Goal: Task Accomplishment & Management: Manage account settings

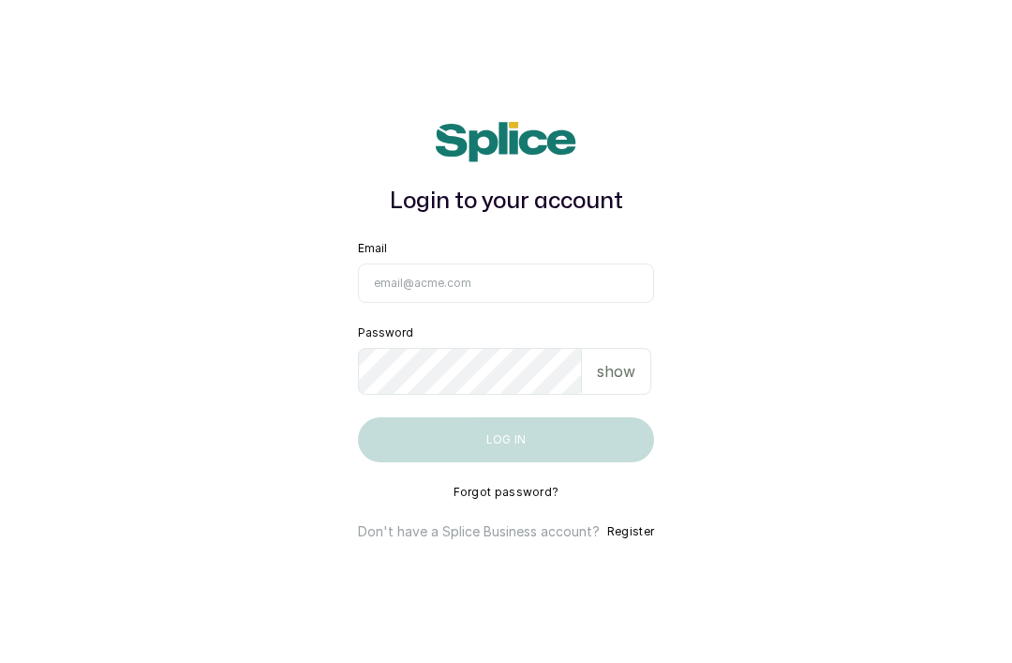
scroll to position [148, 0]
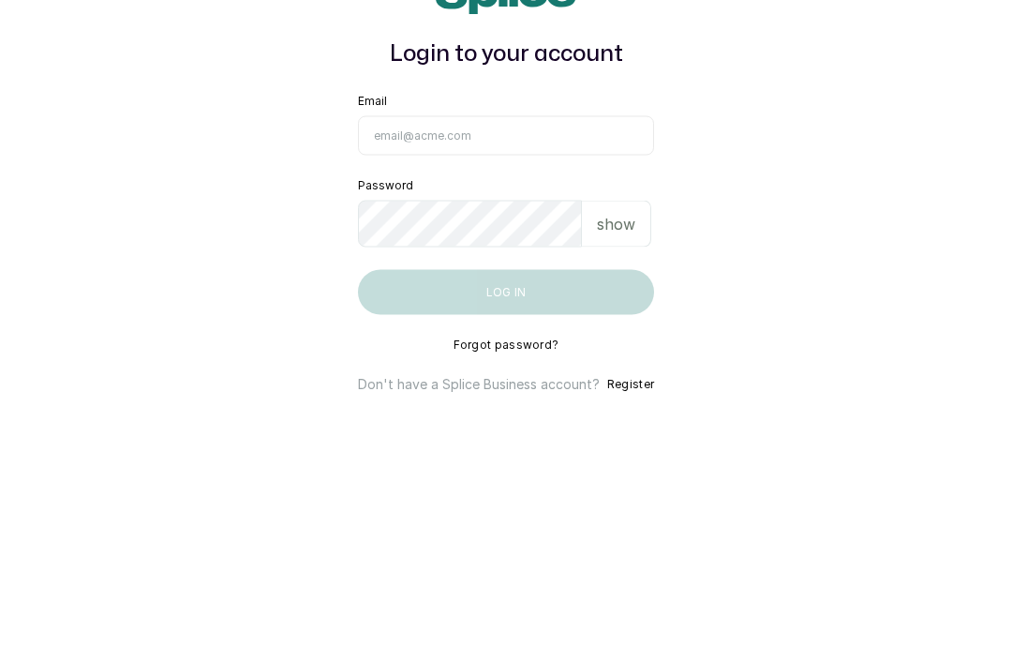
type input "[EMAIL_ADDRESS][DOMAIN_NAME]"
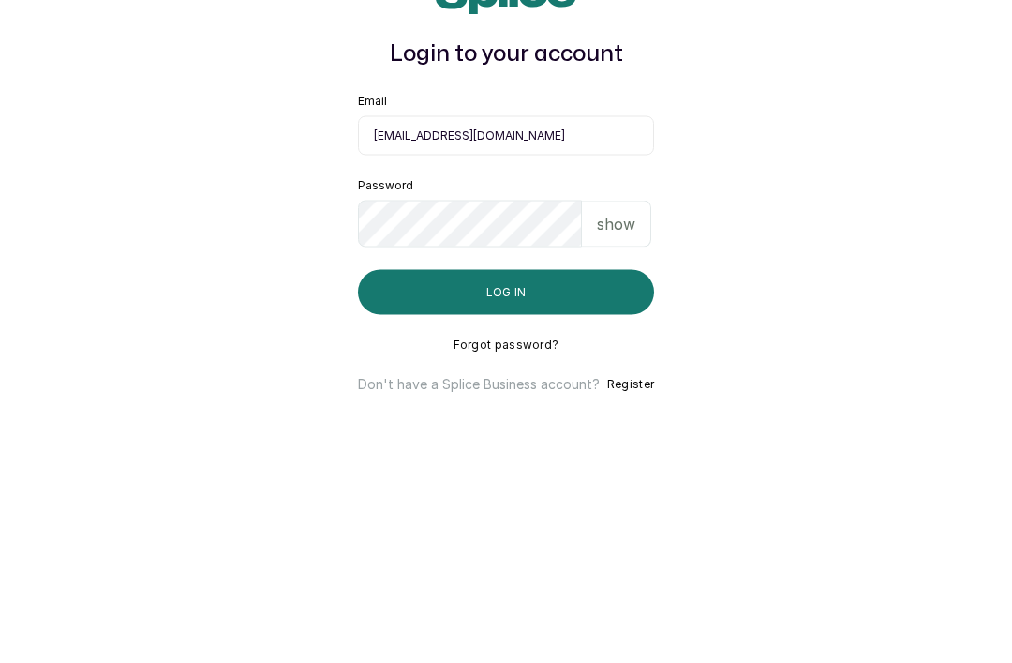
click at [505, 417] on button "Log in" at bounding box center [506, 439] width 296 height 45
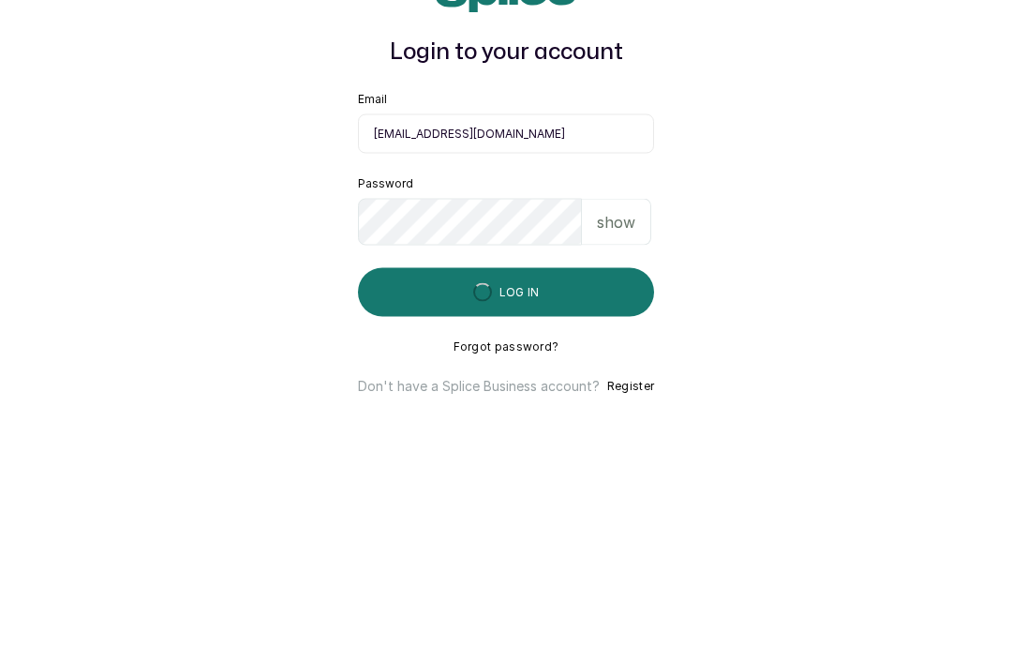
scroll to position [60, 0]
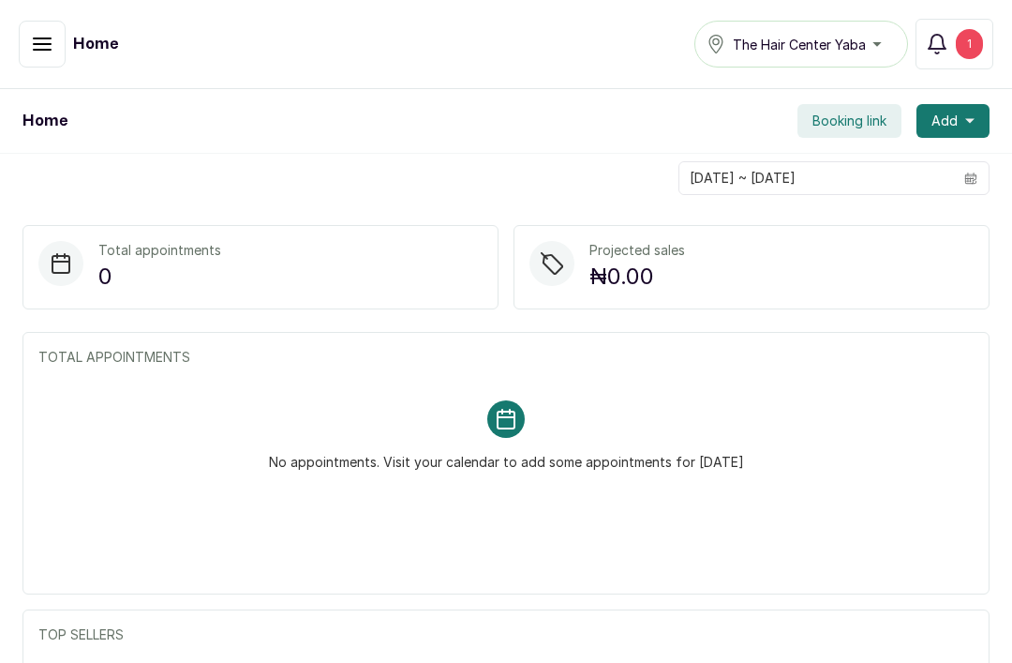
click at [945, 55] on button "Notifications 1" at bounding box center [955, 44] width 78 height 51
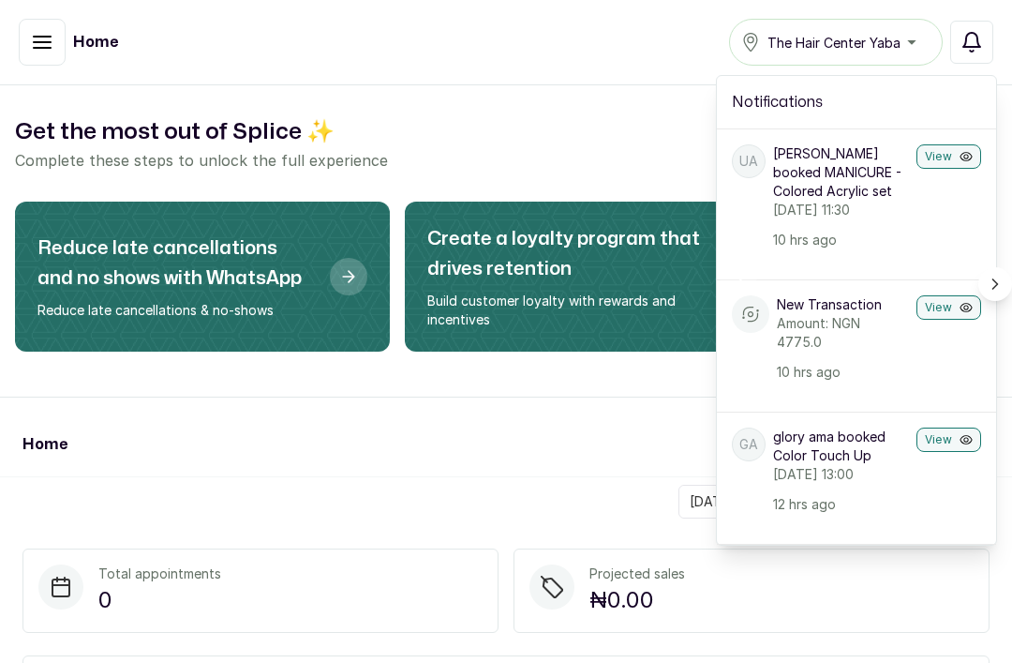
click at [1001, 289] on icon "Scroll right" at bounding box center [995, 284] width 19 height 19
click at [993, 286] on icon "Scroll right" at bounding box center [995, 284] width 19 height 19
click at [1002, 289] on icon "Scroll right" at bounding box center [995, 284] width 19 height 19
click at [999, 296] on button "Scroll right" at bounding box center [995, 284] width 34 height 34
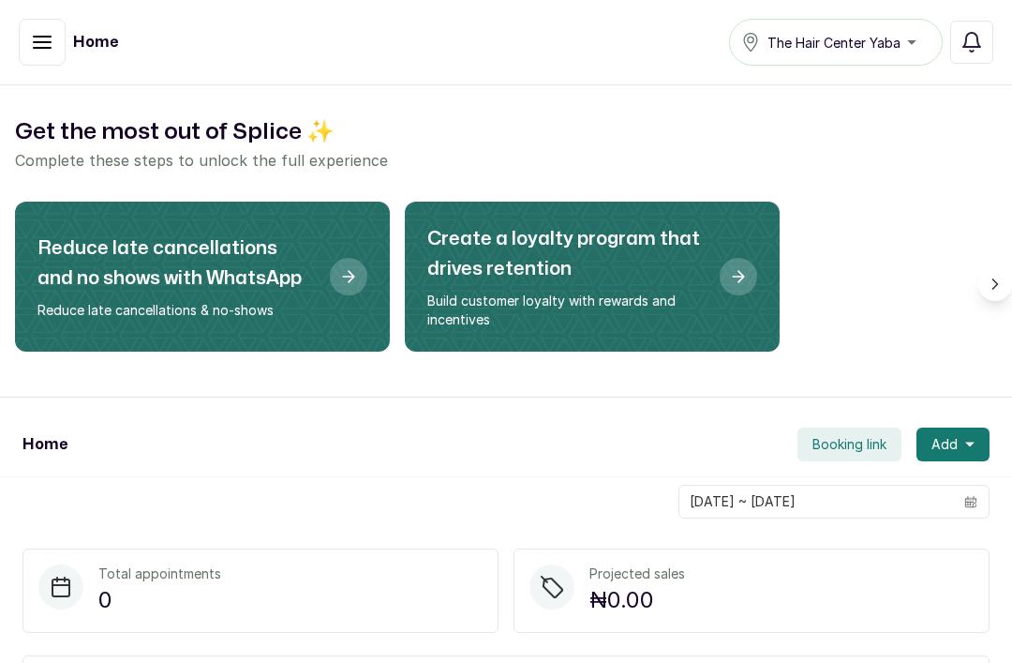
click at [41, 41] on icon "button" at bounding box center [42, 42] width 17 height 11
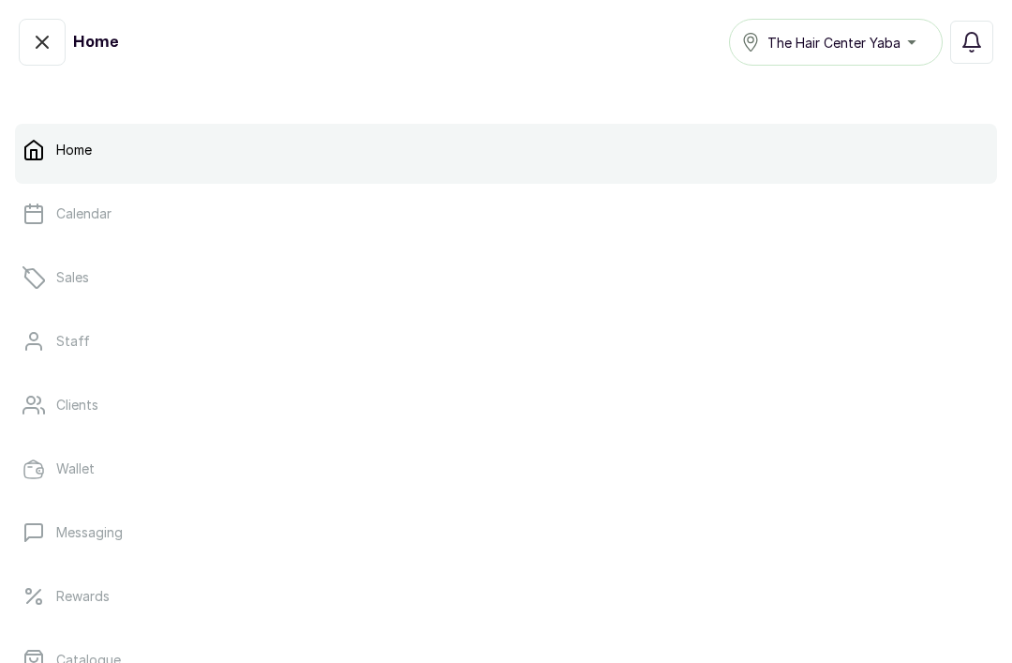
click at [54, 44] on button "button" at bounding box center [42, 42] width 47 height 47
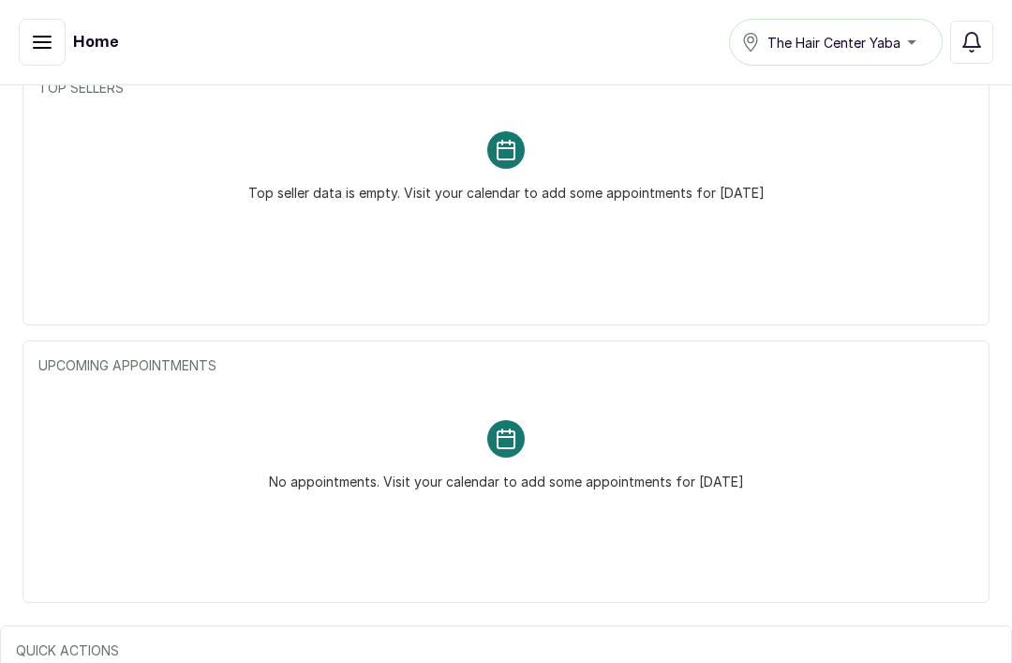
scroll to position [869, 0]
click at [512, 444] on rect at bounding box center [505, 439] width 37 height 37
click at [495, 460] on p "No appointments. Visit your calendar to add some appointments for today" at bounding box center [506, 475] width 475 height 34
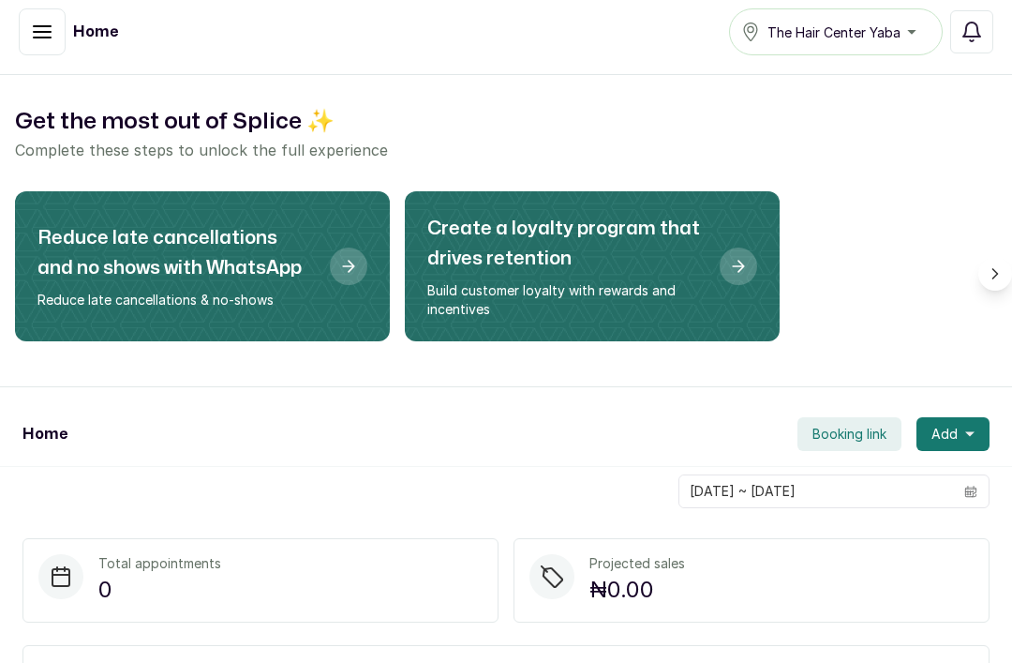
scroll to position [0, 0]
click at [963, 435] on button "Add" at bounding box center [953, 434] width 73 height 34
click at [956, 435] on span "Add" at bounding box center [945, 434] width 26 height 19
click at [53, 26] on button "button" at bounding box center [42, 31] width 47 height 47
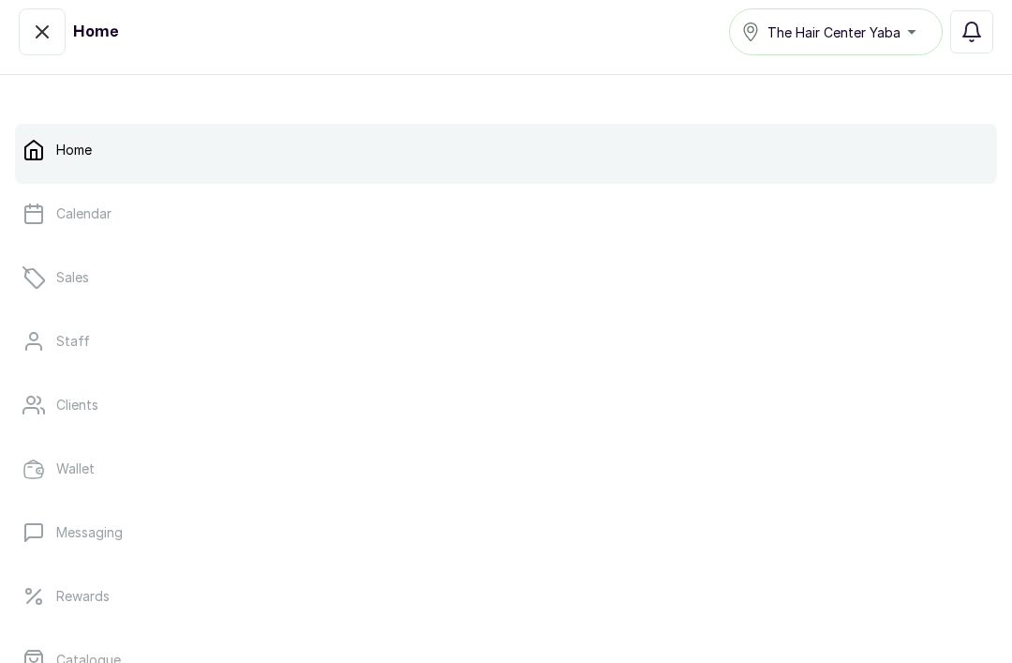
click at [118, 282] on link "Sales" at bounding box center [506, 277] width 982 height 52
